Goal: Task Accomplishment & Management: Manage account settings

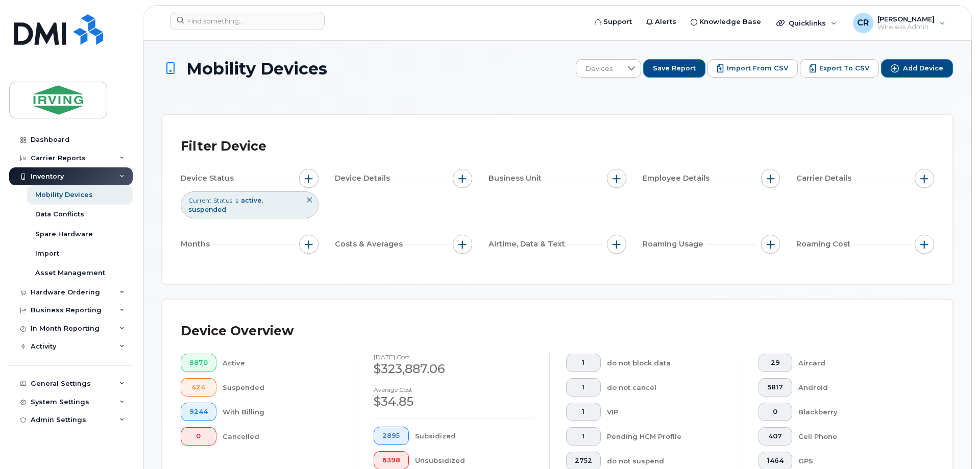
scroll to position [251, 0]
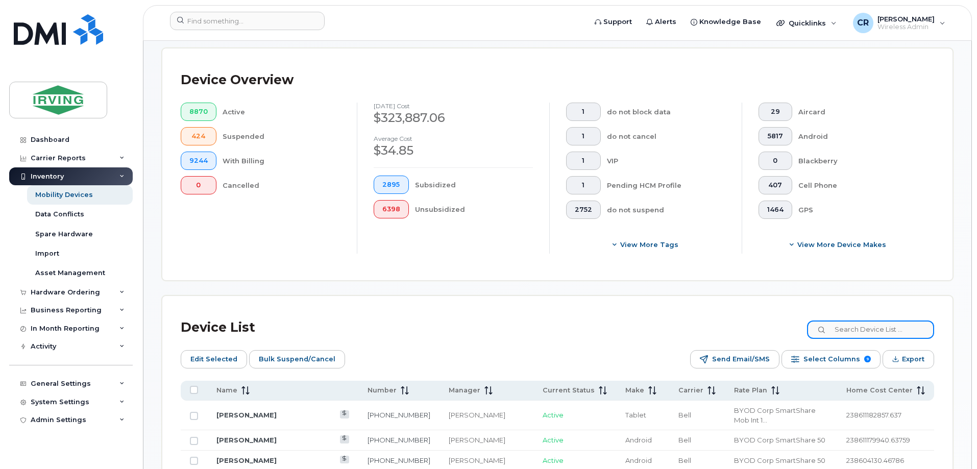
click at [838, 321] on input at bounding box center [870, 330] width 127 height 18
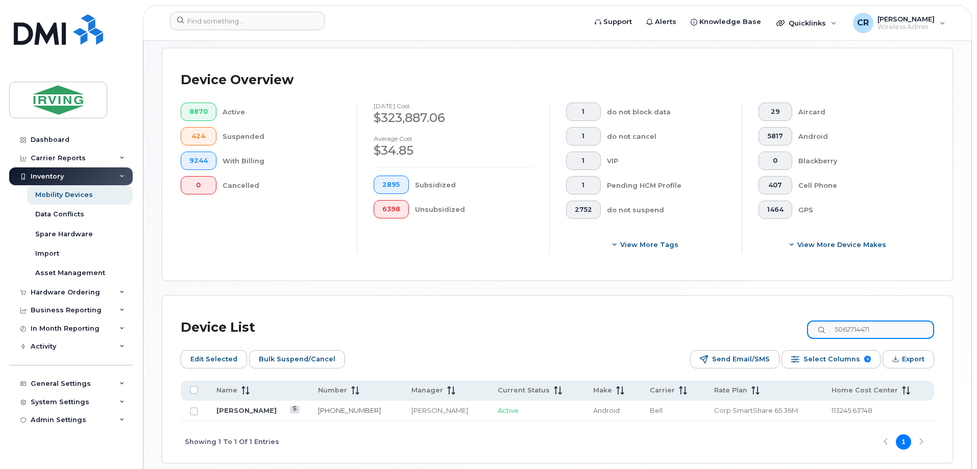
type input "5062714471"
click at [236, 401] on td "[PERSON_NAME]" at bounding box center [258, 411] width 102 height 20
click at [249, 406] on link "[PERSON_NAME]" at bounding box center [247, 410] width 60 height 8
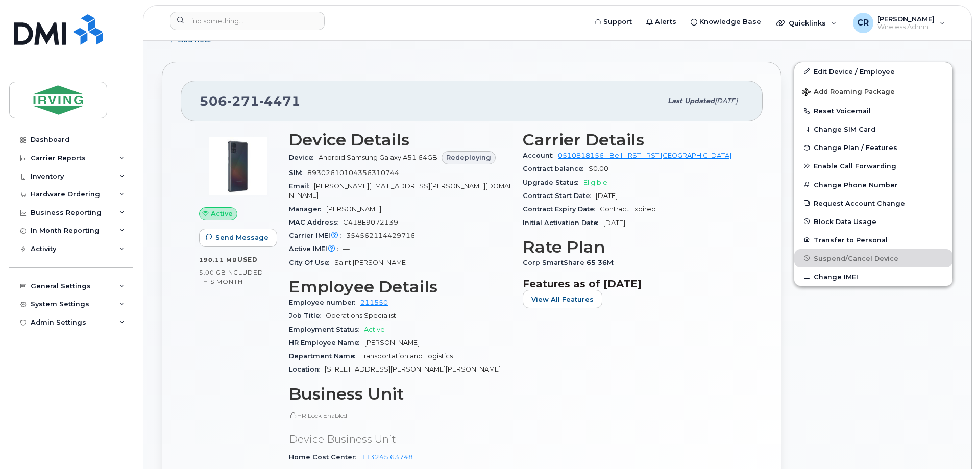
scroll to position [204, 0]
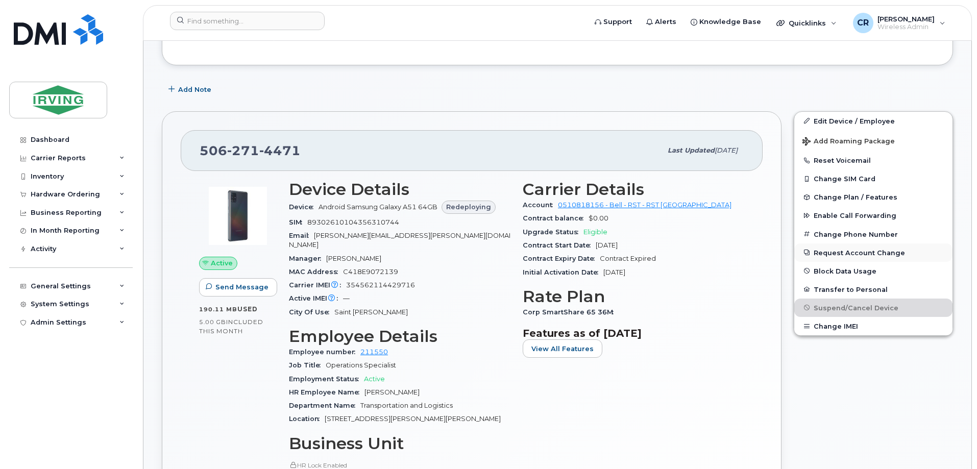
click at [871, 253] on button "Request Account Change" at bounding box center [874, 253] width 158 height 18
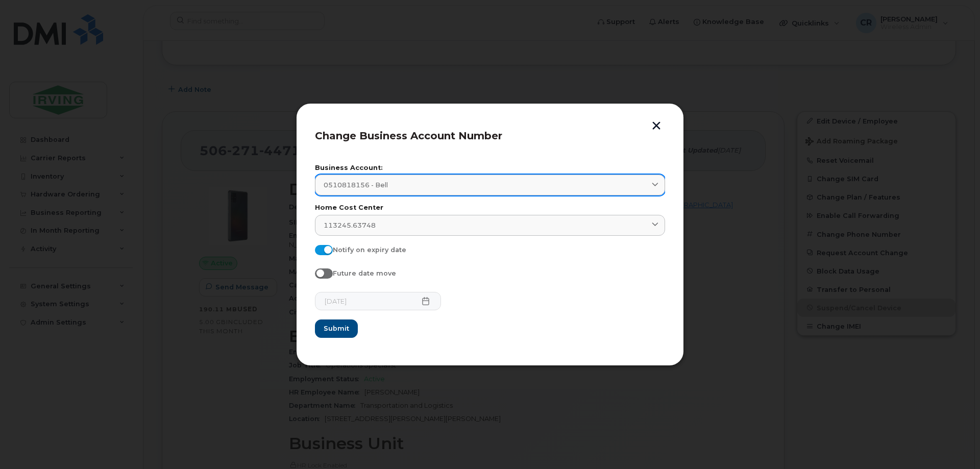
click at [391, 182] on div "0510818156 - Bell" at bounding box center [490, 185] width 333 height 10
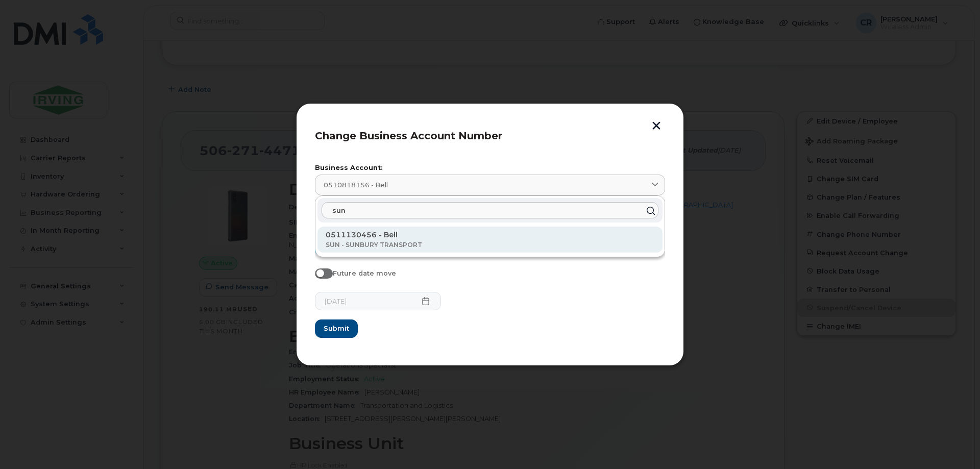
type input "sun"
click at [383, 237] on p "0511130456 - Bell" at bounding box center [490, 235] width 329 height 11
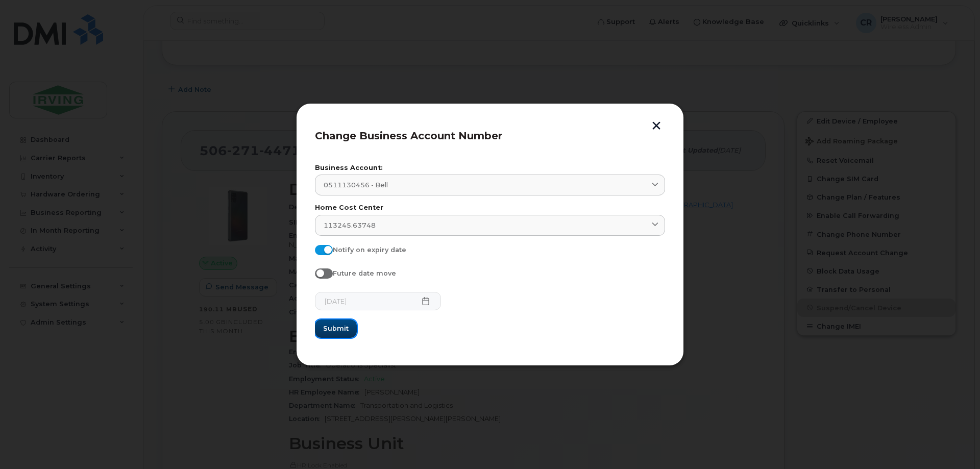
click at [322, 324] on button "Submit" at bounding box center [336, 329] width 42 height 18
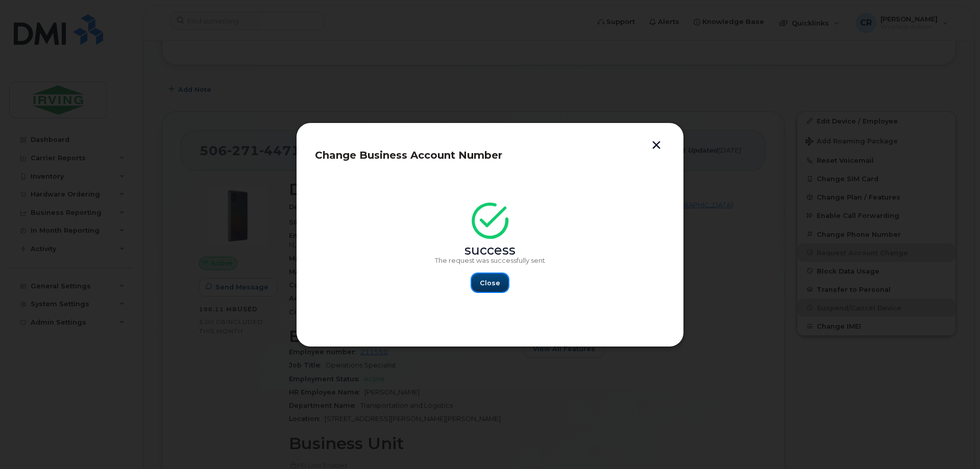
click at [486, 279] on span "Close" at bounding box center [490, 283] width 20 height 10
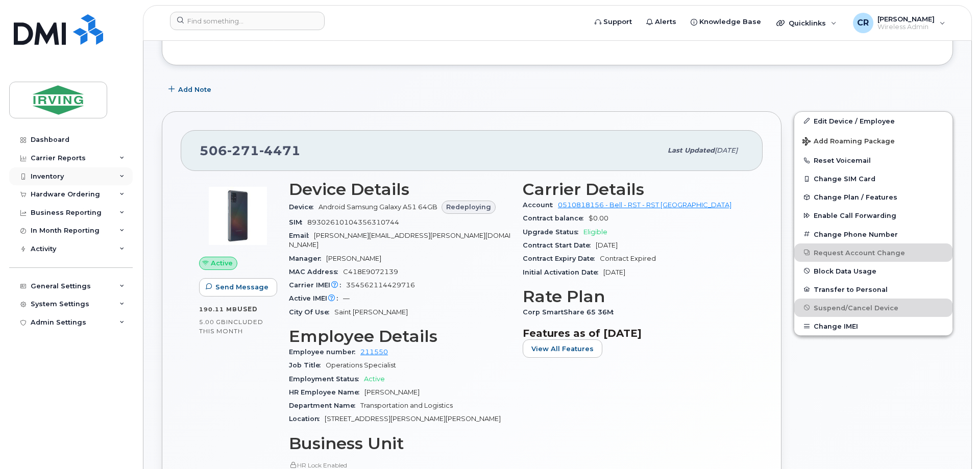
click at [43, 173] on div "Inventory" at bounding box center [47, 177] width 33 height 8
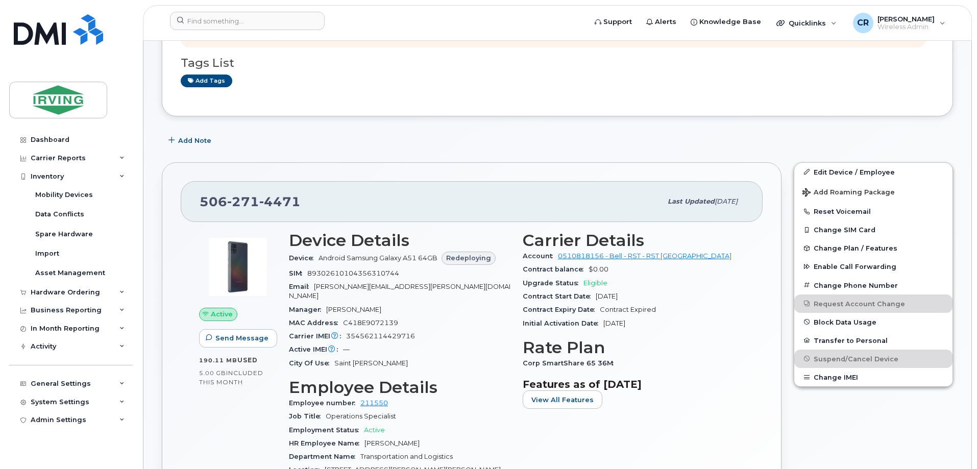
scroll to position [0, 0]
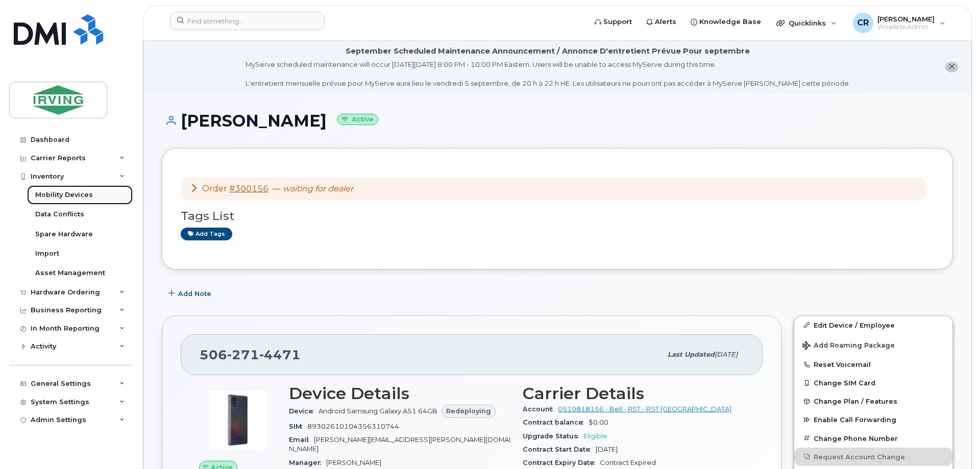
click at [61, 193] on div "Mobility Devices" at bounding box center [64, 194] width 58 height 9
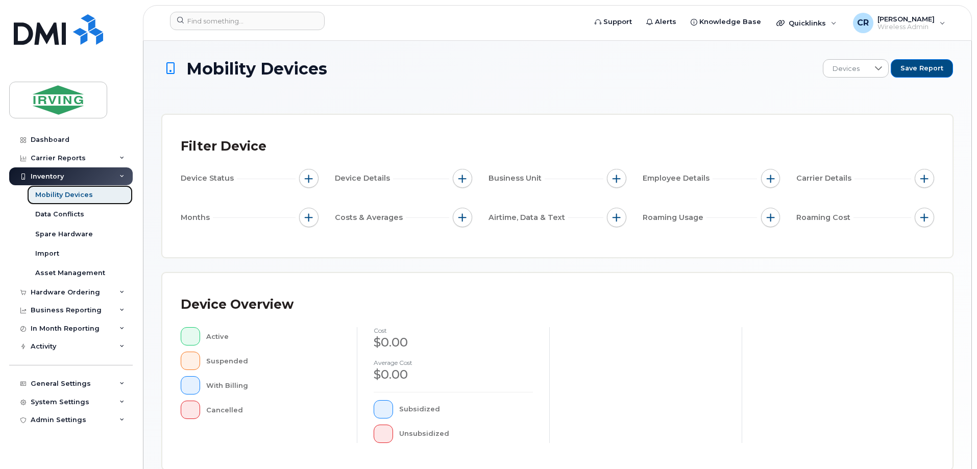
click at [65, 195] on div "Mobility Devices" at bounding box center [64, 194] width 58 height 9
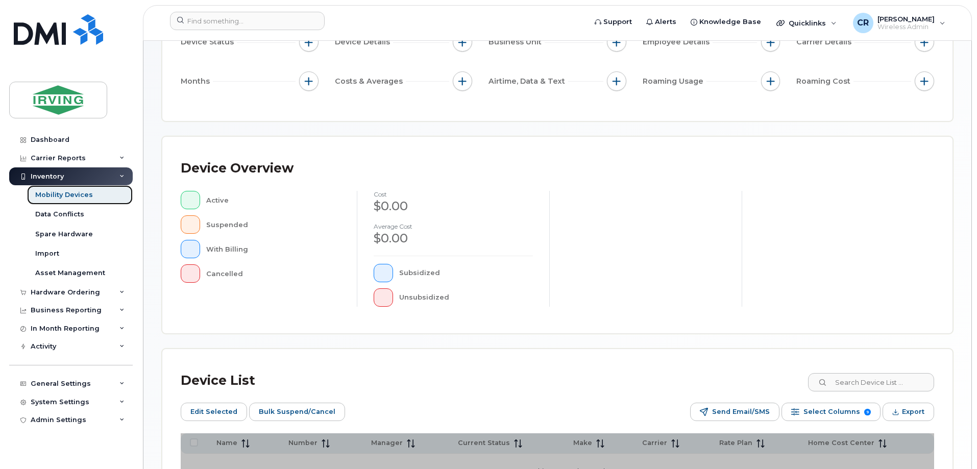
scroll to position [251, 0]
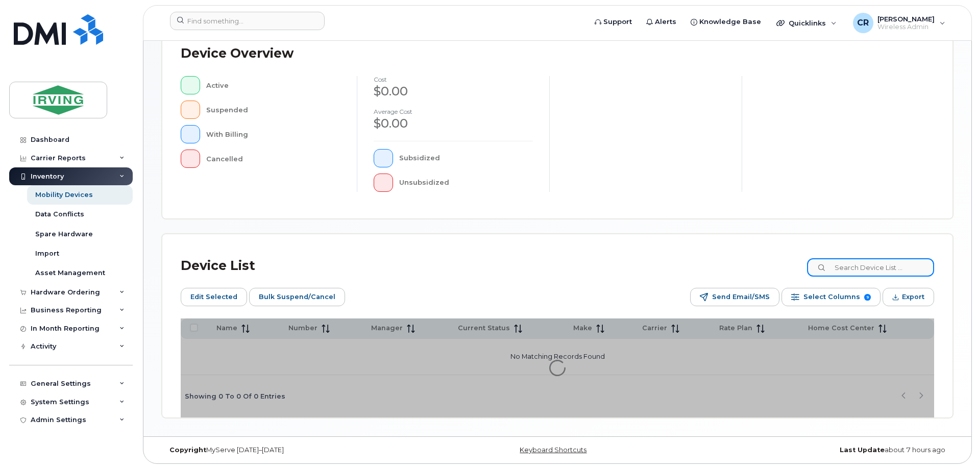
click at [852, 268] on input at bounding box center [870, 267] width 127 height 18
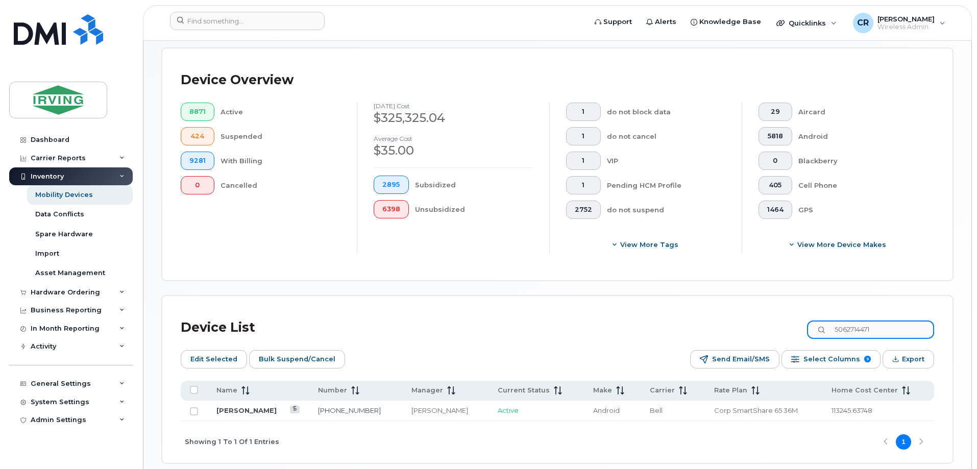
type input "5062714471"
click at [238, 406] on link "Irfan Ahmed" at bounding box center [247, 410] width 60 height 8
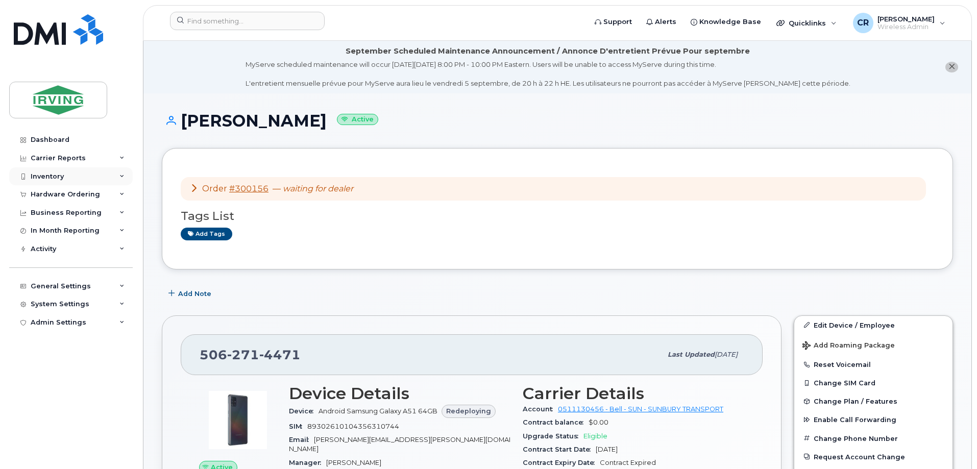
click at [45, 175] on div "Inventory" at bounding box center [47, 177] width 33 height 8
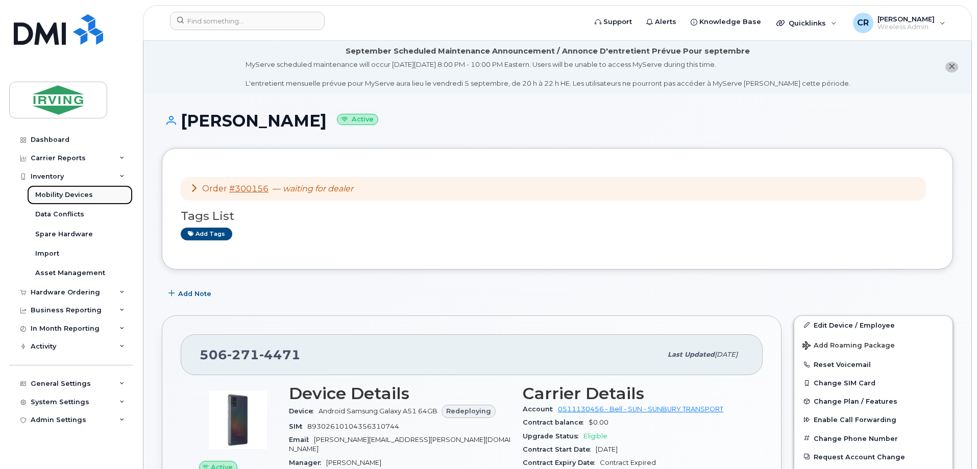
click at [80, 191] on div "Mobility Devices" at bounding box center [64, 194] width 58 height 9
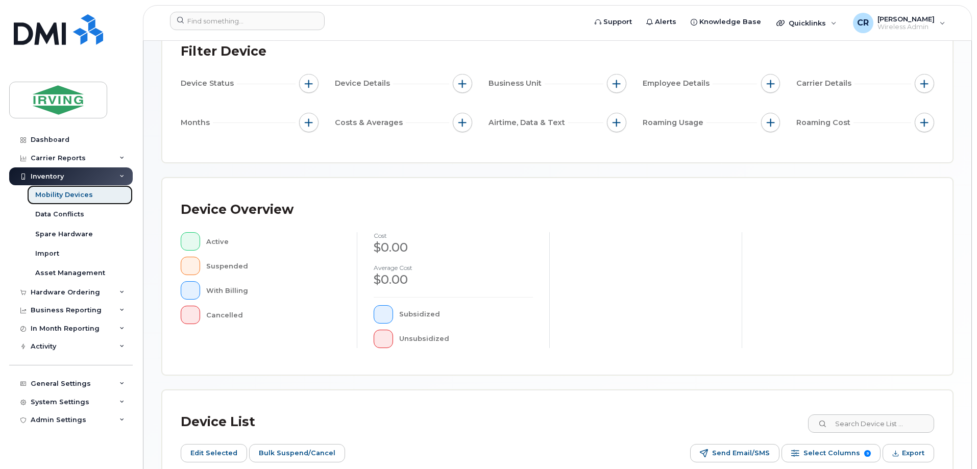
scroll to position [204, 0]
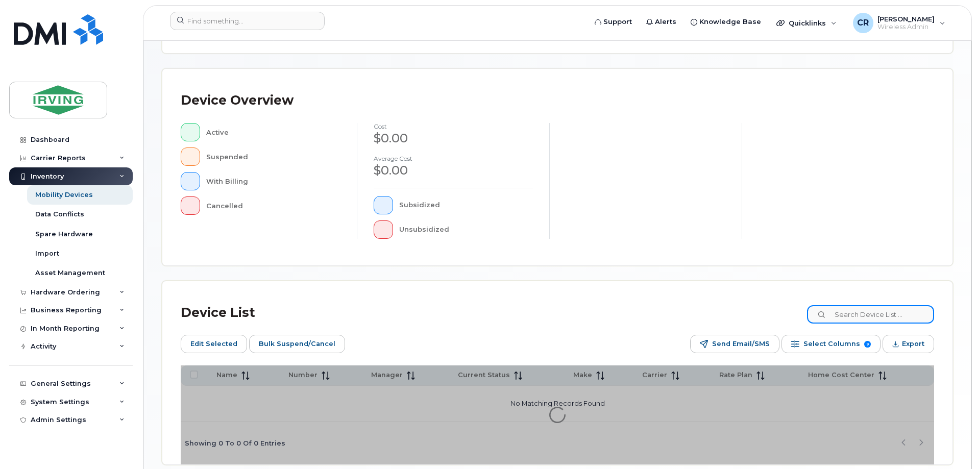
click at [882, 316] on input at bounding box center [870, 314] width 127 height 18
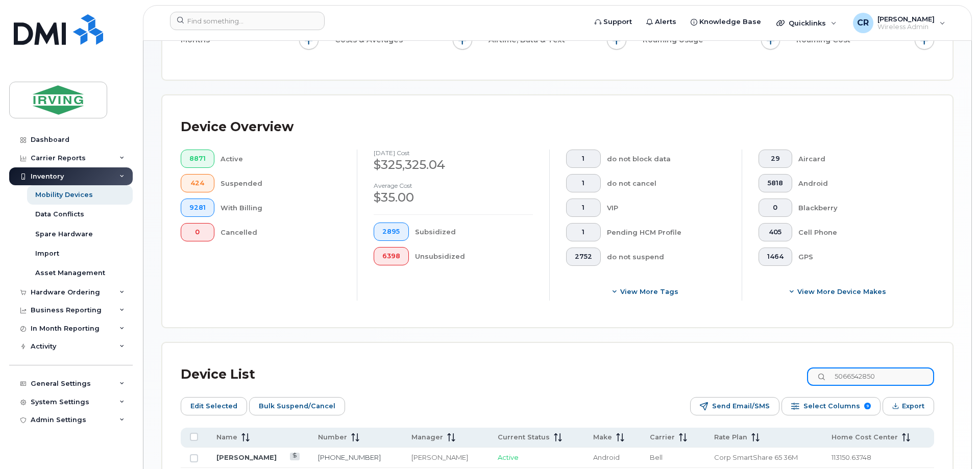
scroll to position [223, 0]
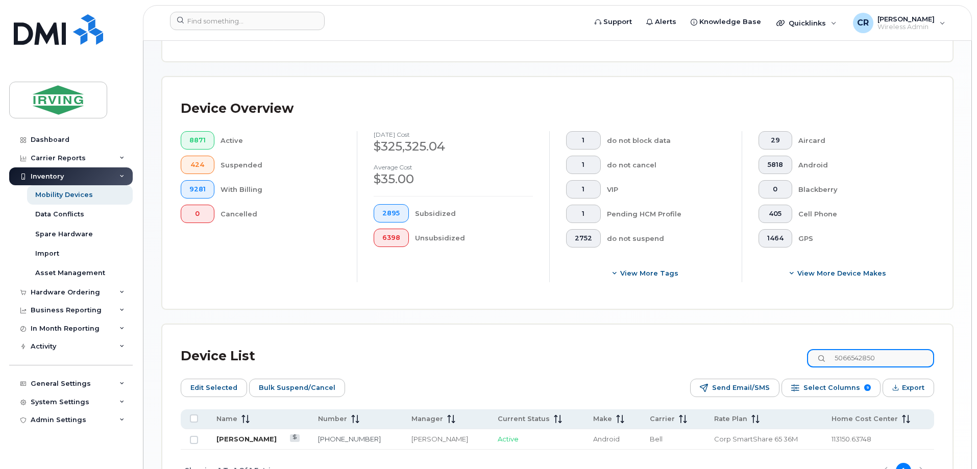
type input "5066542850"
click at [255, 435] on link "Kevin Beckwith" at bounding box center [247, 439] width 60 height 8
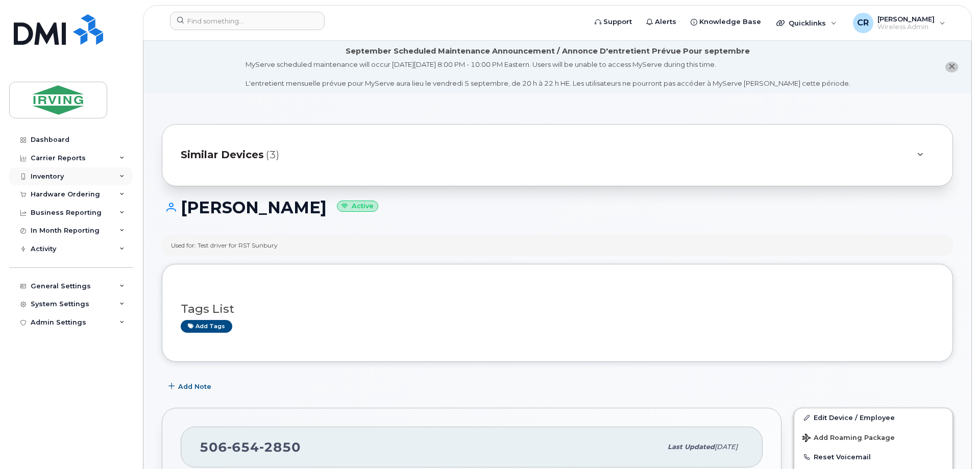
click at [50, 177] on div "Inventory" at bounding box center [47, 177] width 33 height 8
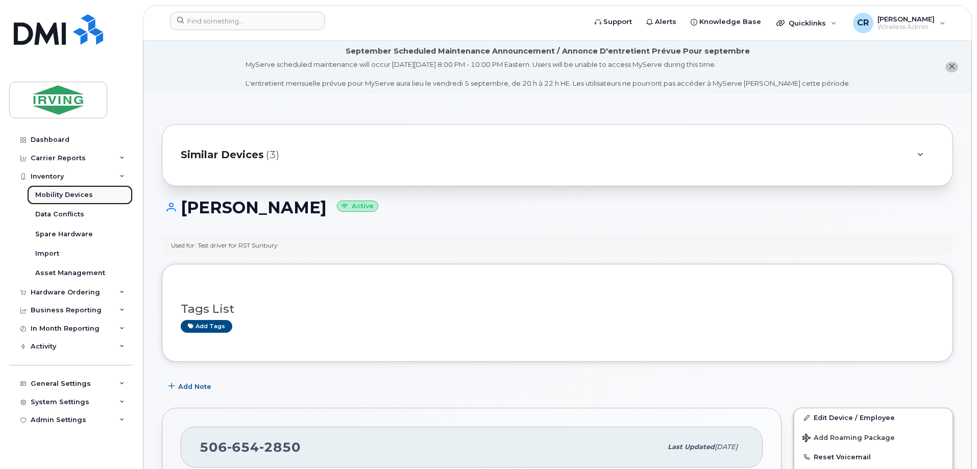
click at [57, 193] on div "Mobility Devices" at bounding box center [64, 194] width 58 height 9
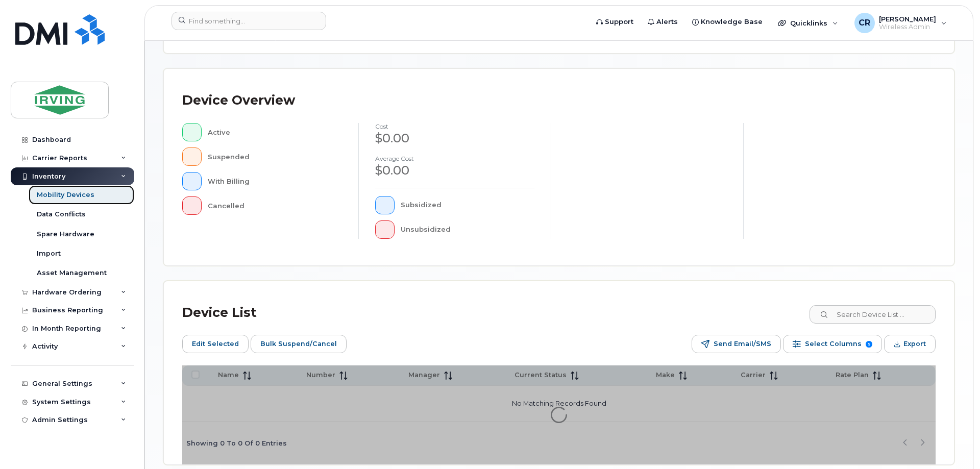
scroll to position [251, 0]
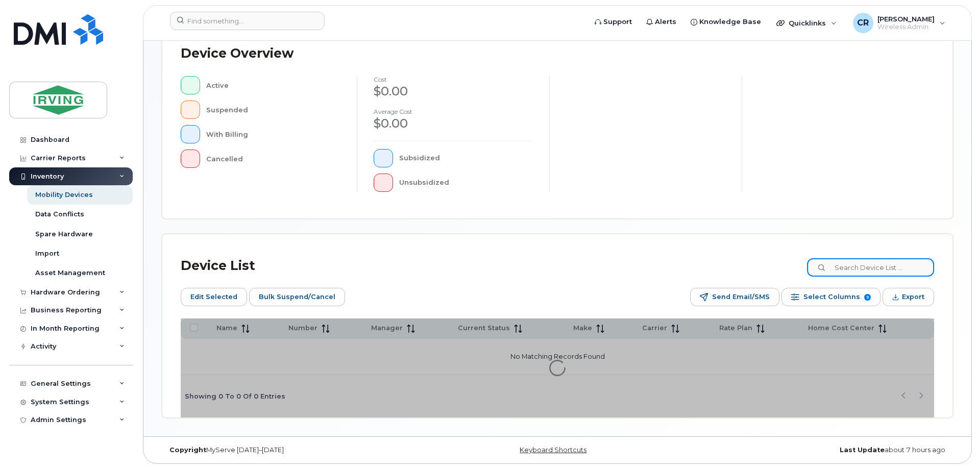
click at [854, 272] on input at bounding box center [870, 267] width 127 height 18
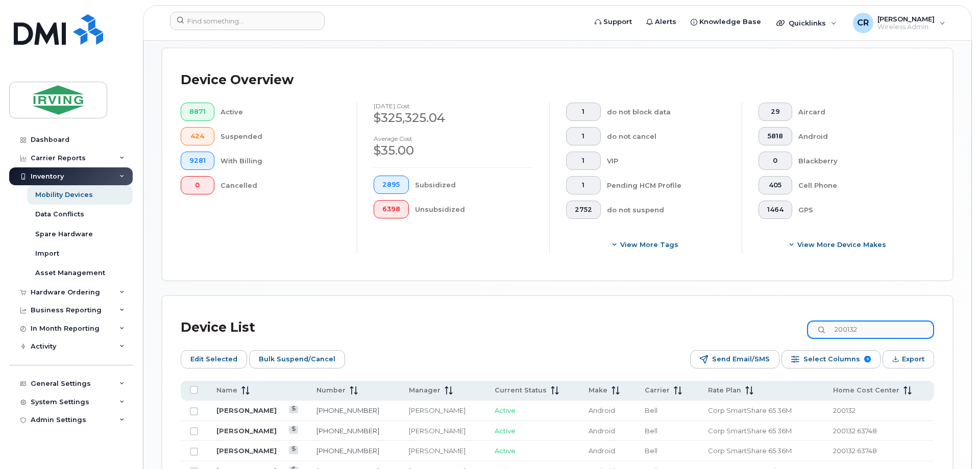
drag, startPoint x: 893, startPoint y: 321, endPoint x: 684, endPoint y: 323, distance: 208.4
click at [684, 323] on div "Device List 200132" at bounding box center [558, 328] width 754 height 27
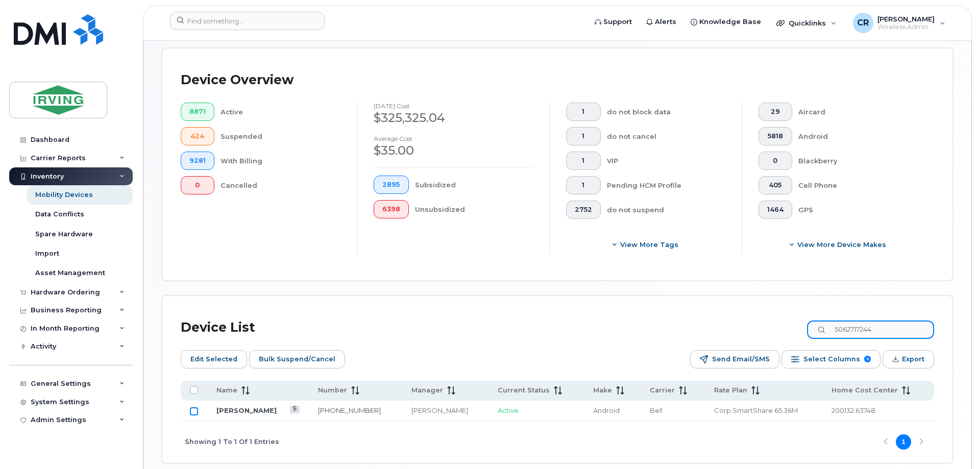
type input "5062717244"
click at [195, 407] on input "Row Unselected" at bounding box center [194, 411] width 8 height 8
checkbox input "true"
click at [288, 357] on span "Bulk Suspend/Cancel" at bounding box center [297, 359] width 77 height 15
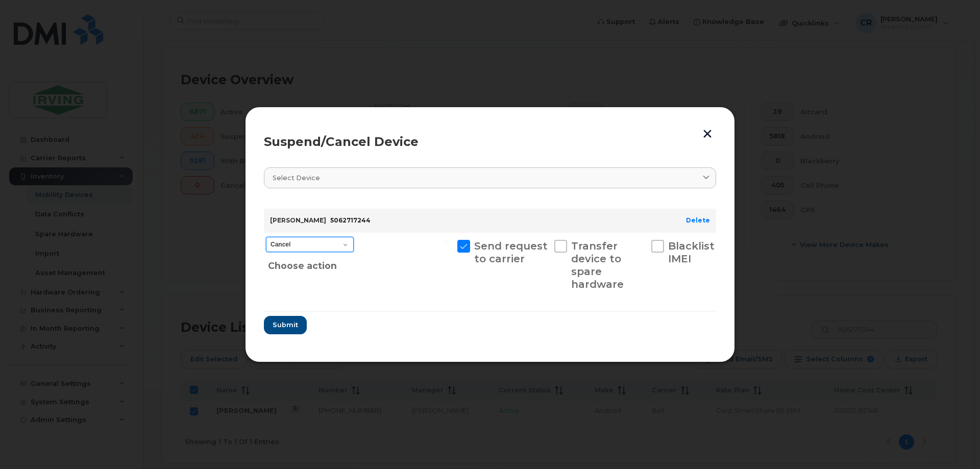
click at [326, 237] on select "Cancel Suspend - Extend Suspension Suspend - Reduced Rate Suspend - Full Rate S…" at bounding box center [310, 244] width 88 height 15
select select "[object Object]"
click at [266, 237] on select "Cancel Suspend - Extend Suspension Suspend - Reduced Rate Suspend - Full Rate S…" at bounding box center [310, 244] width 88 height 15
click at [289, 322] on span "Submit" at bounding box center [285, 325] width 26 height 10
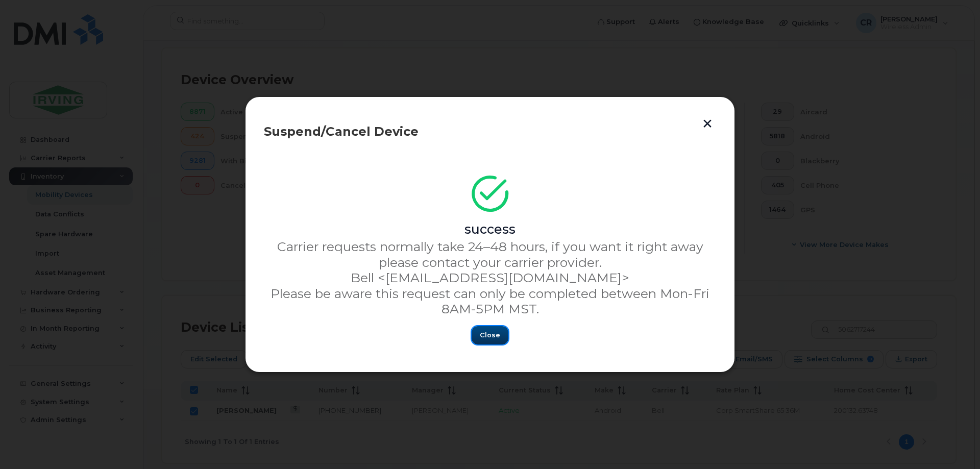
click at [485, 336] on span "Close" at bounding box center [490, 335] width 20 height 10
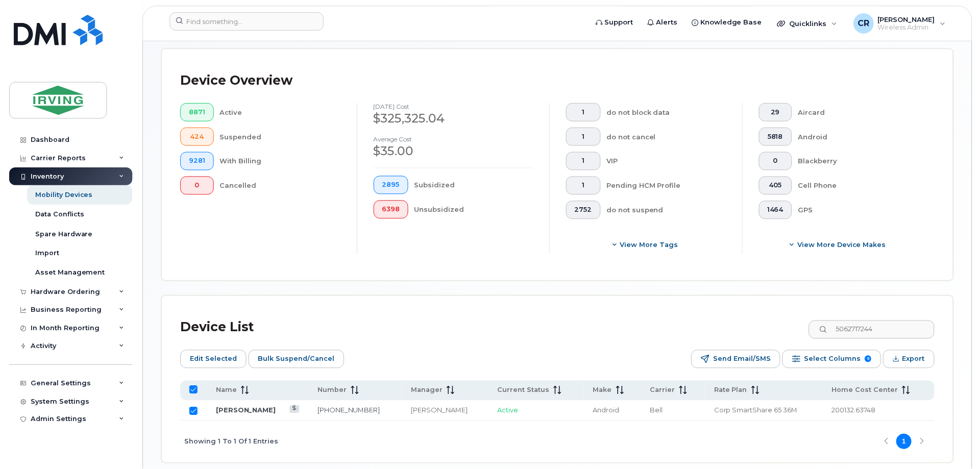
scroll to position [243, 0]
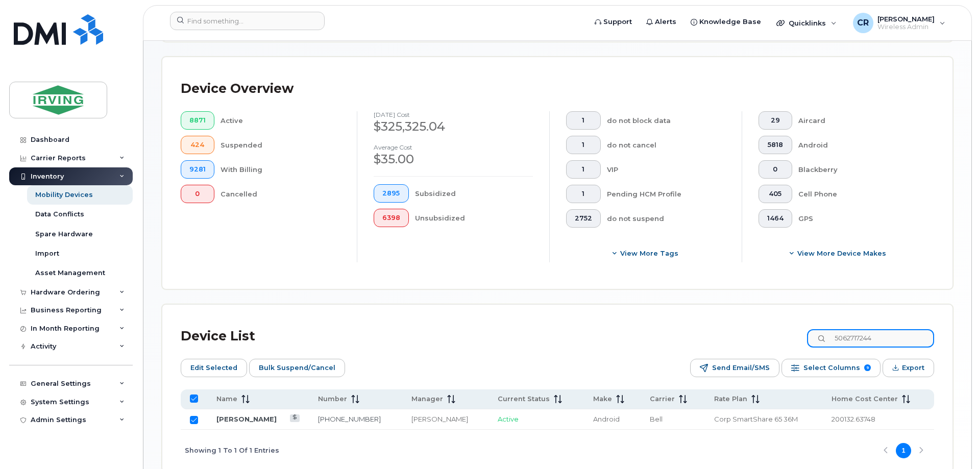
drag, startPoint x: 907, startPoint y: 331, endPoint x: 608, endPoint y: 321, distance: 298.9
click at [608, 323] on div "Device List 5062717244" at bounding box center [558, 336] width 754 height 27
type input "5063275621"
checkbox input "false"
type input "5063275621"
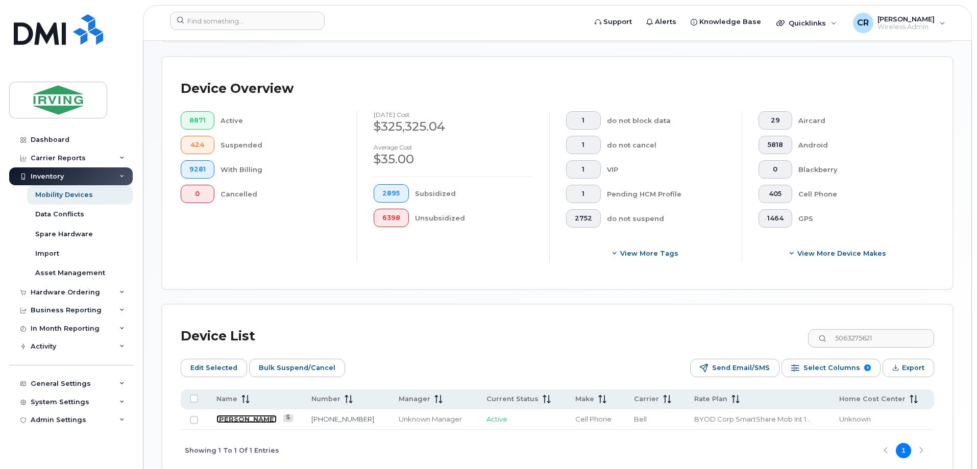
click at [246, 415] on link "[PERSON_NAME]" at bounding box center [247, 419] width 60 height 8
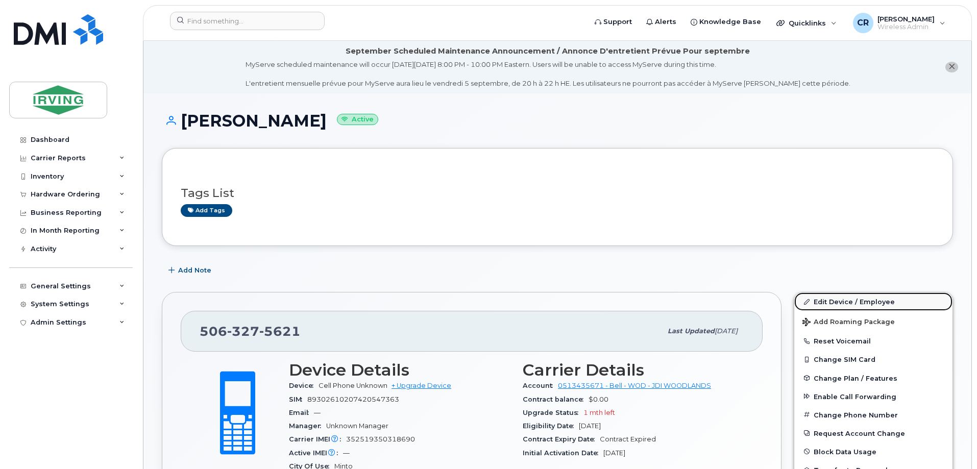
click at [847, 300] on link "Edit Device / Employee" at bounding box center [874, 302] width 158 height 18
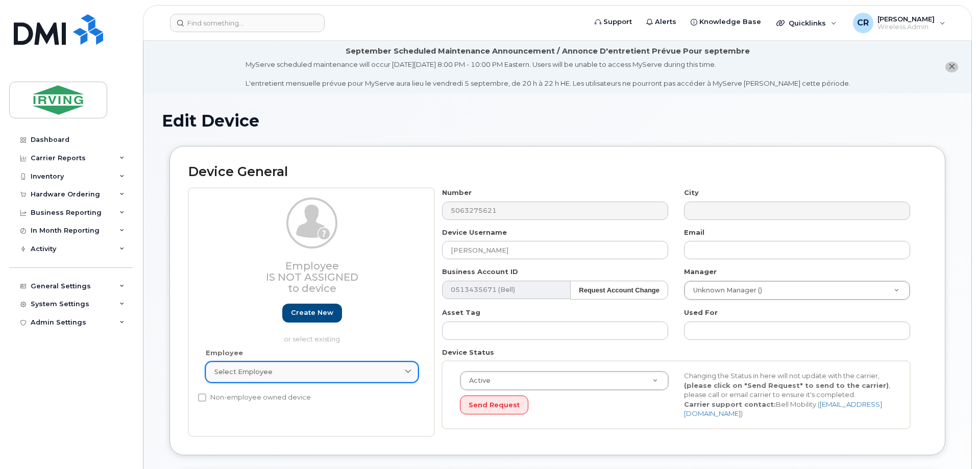
click at [236, 370] on span "Select employee" at bounding box center [243, 372] width 58 height 10
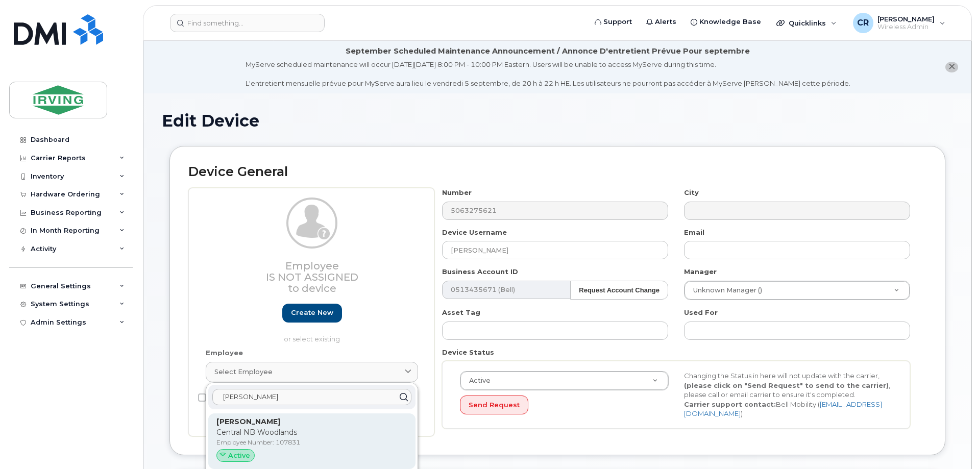
type input "[PERSON_NAME]"
click at [251, 426] on p "[PERSON_NAME]" at bounding box center [312, 422] width 191 height 11
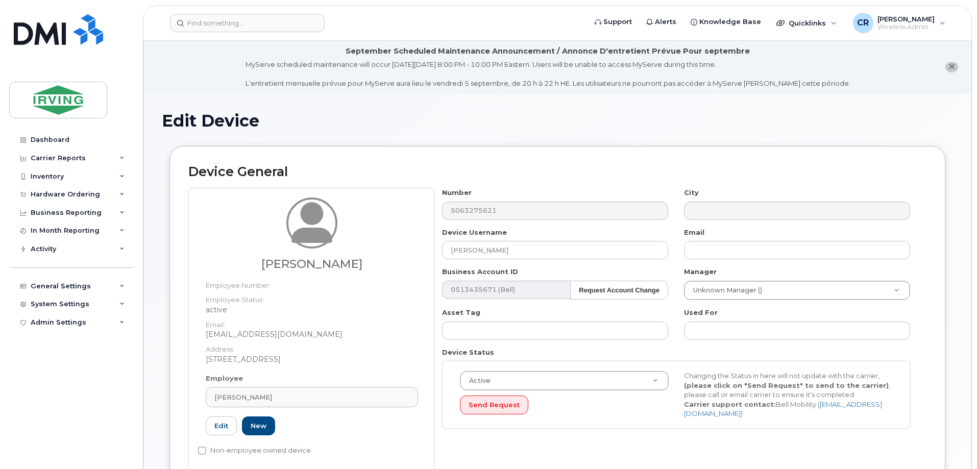
type input "107831"
type input "[PERSON_NAME]"
type input "[EMAIL_ADDRESS][DOMAIN_NAME]"
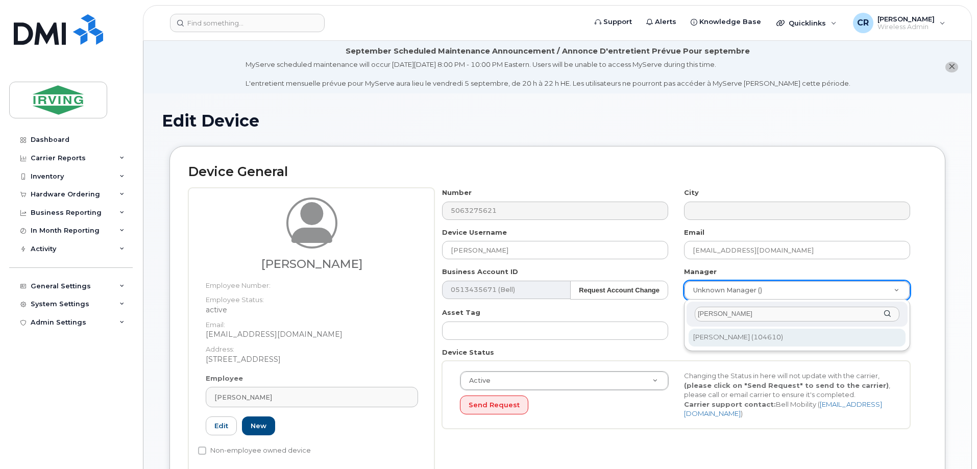
type input "john eve"
type input "1444893"
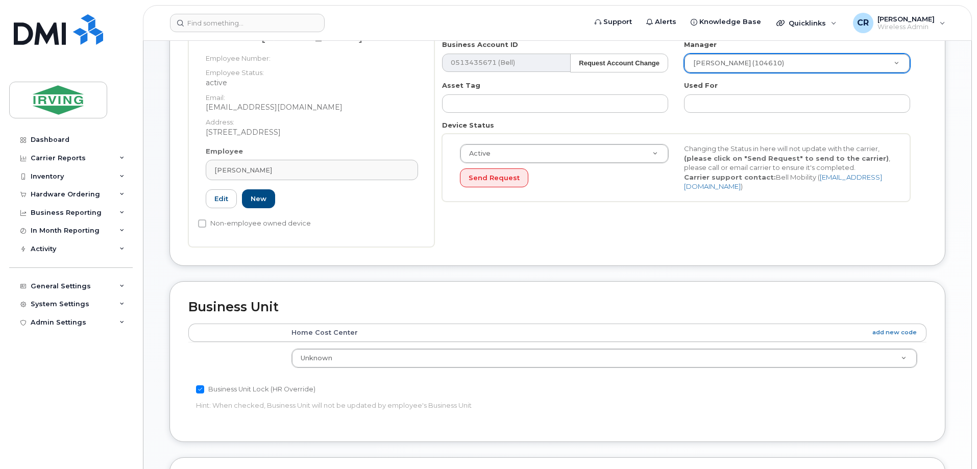
scroll to position [255, 0]
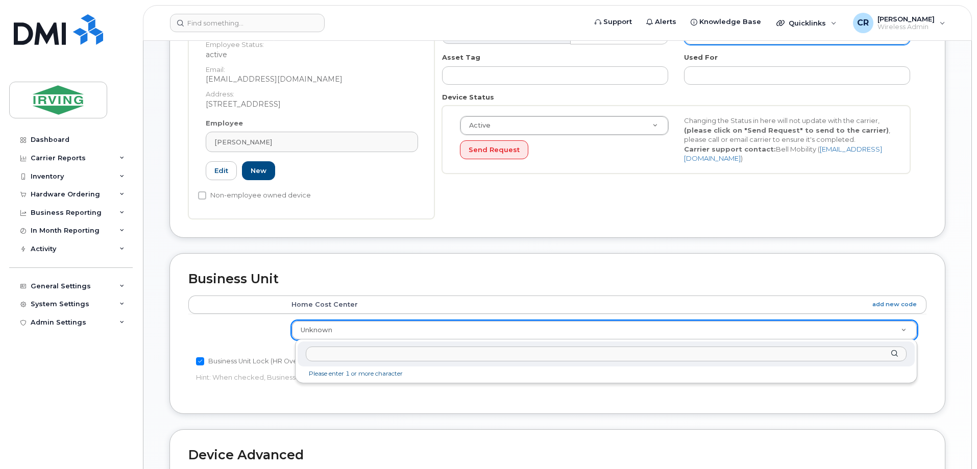
click at [331, 354] on input "text" at bounding box center [606, 354] width 601 height 15
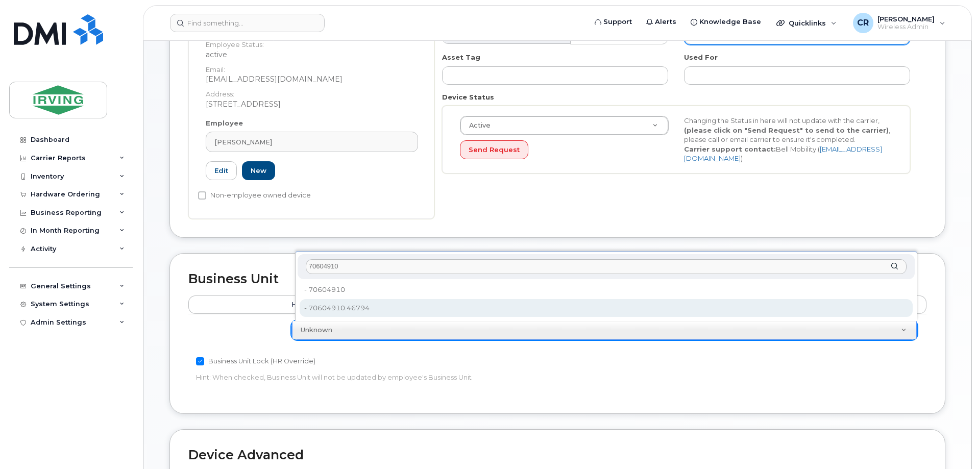
type input "70604910"
type input "4316621"
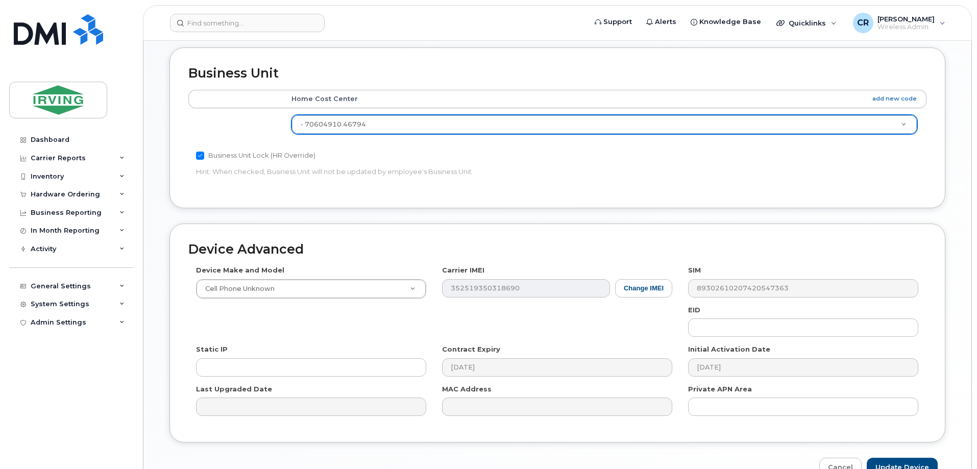
scroll to position [511, 0]
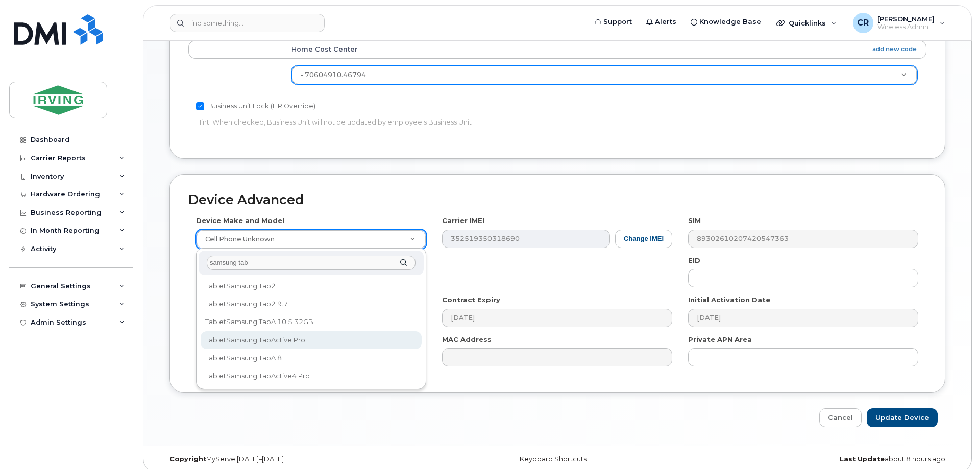
type input "samsung tab"
select select "2465"
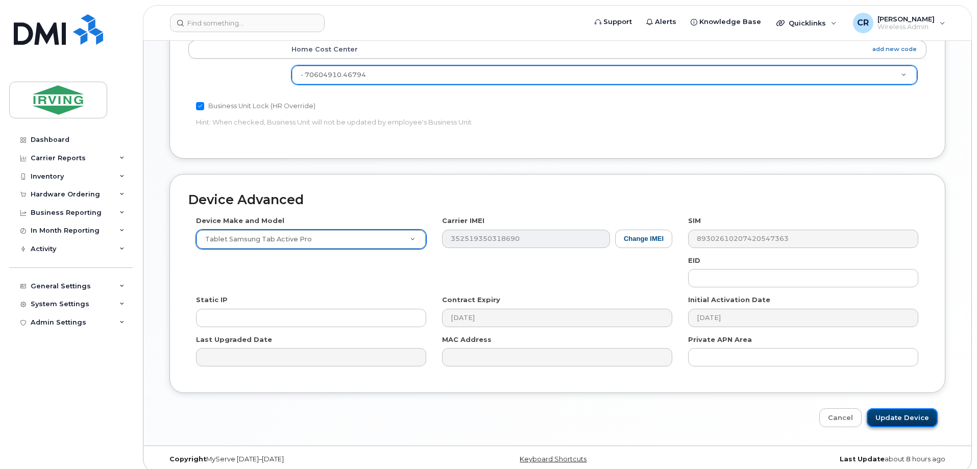
click at [914, 413] on input "Update Device" at bounding box center [902, 418] width 71 height 19
type input "Saving..."
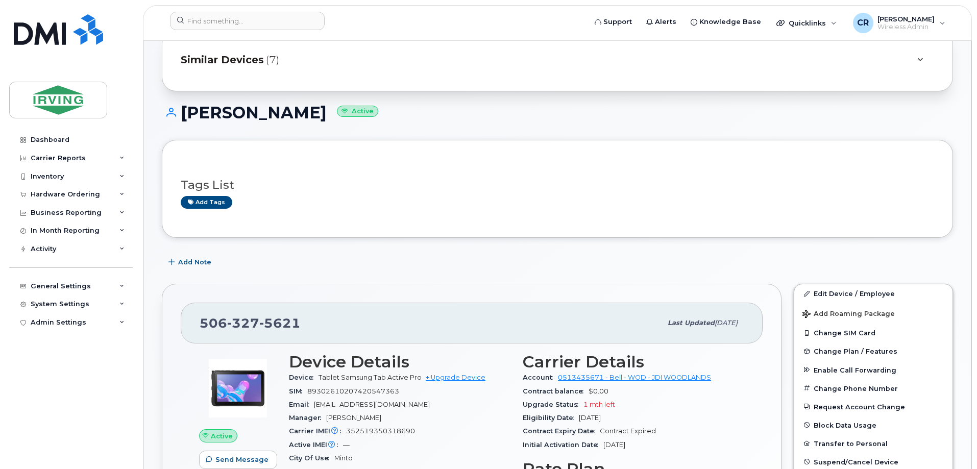
scroll to position [204, 0]
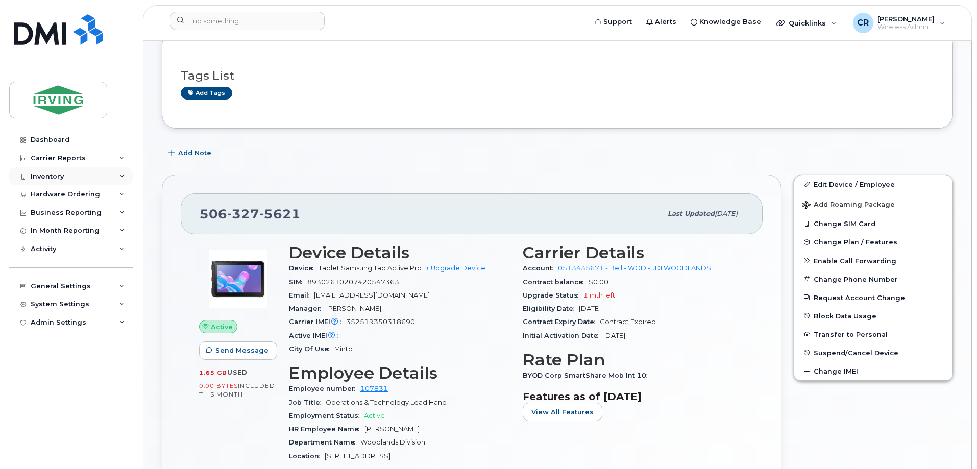
click at [45, 173] on div "Inventory" at bounding box center [47, 177] width 33 height 8
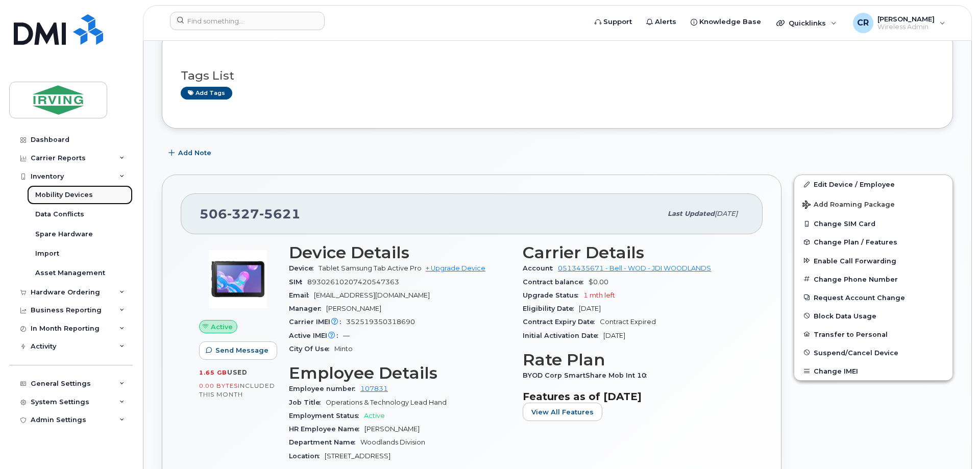
click at [66, 195] on div "Mobility Devices" at bounding box center [64, 194] width 58 height 9
